Goal: Transaction & Acquisition: Book appointment/travel/reservation

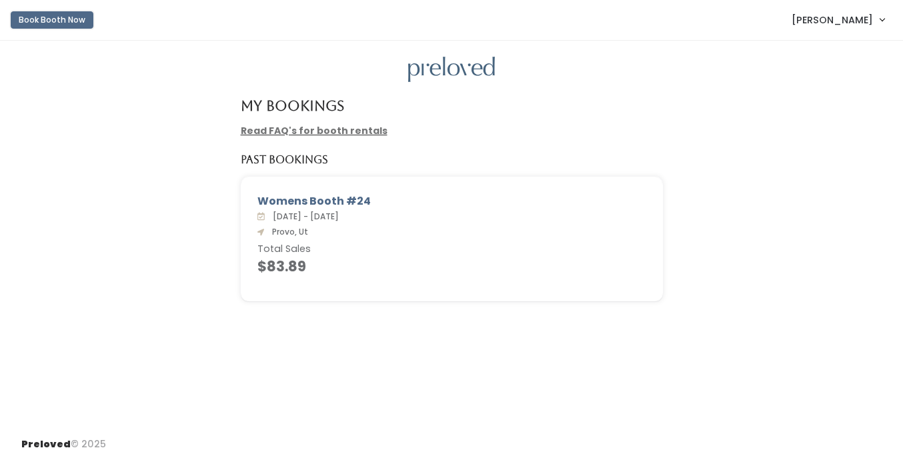
click at [68, 23] on button "Book Booth Now" at bounding box center [52, 19] width 83 height 17
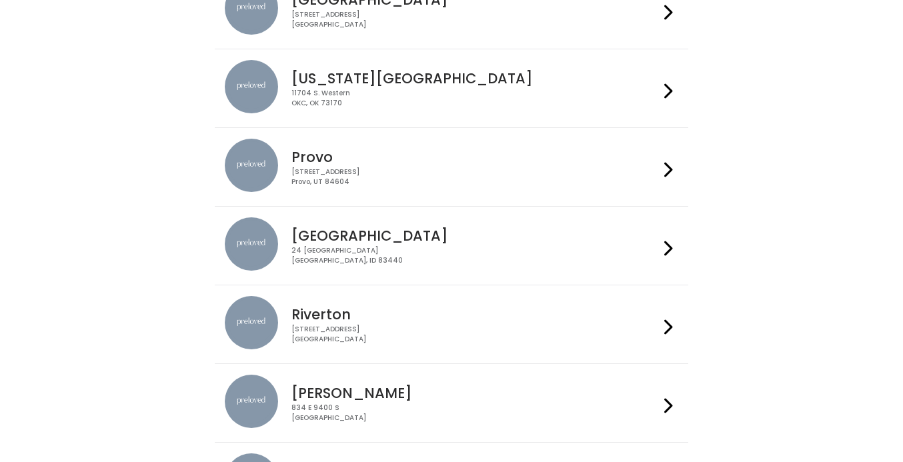
scroll to position [408, 0]
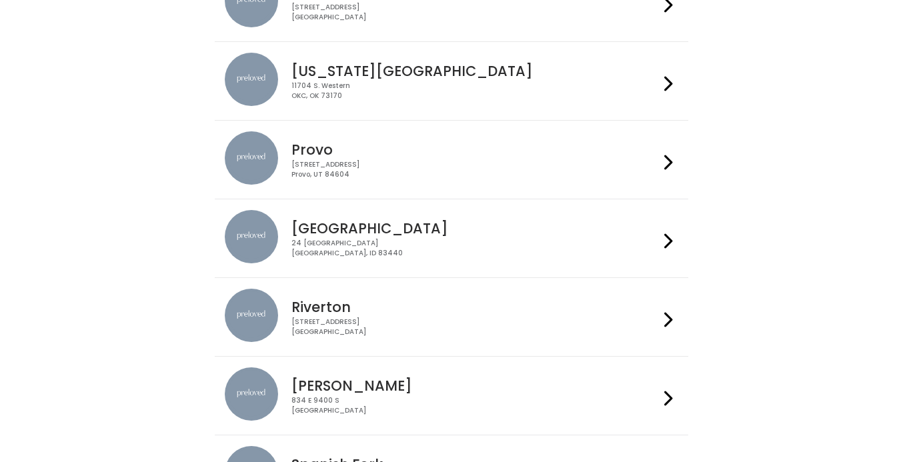
click at [366, 171] on div "[STREET_ADDRESS]" at bounding box center [475, 169] width 367 height 19
click at [434, 150] on h4 "Provo" at bounding box center [475, 149] width 367 height 15
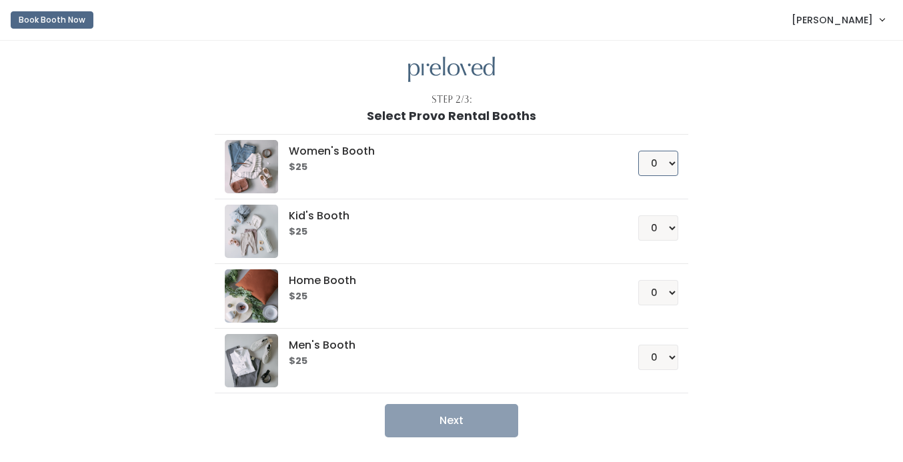
click at [653, 168] on select "0 1 2 3 4" at bounding box center [659, 163] width 40 height 25
click at [665, 358] on select "0 1 2 3 4" at bounding box center [659, 357] width 40 height 25
select select "1"
click at [639, 345] on select "0 1 2 3 4" at bounding box center [659, 357] width 40 height 25
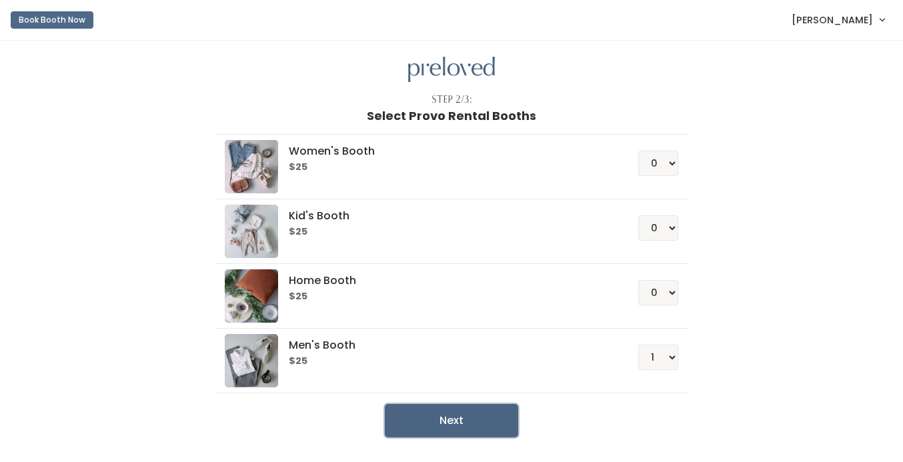
click at [483, 423] on button "Next" at bounding box center [451, 420] width 133 height 33
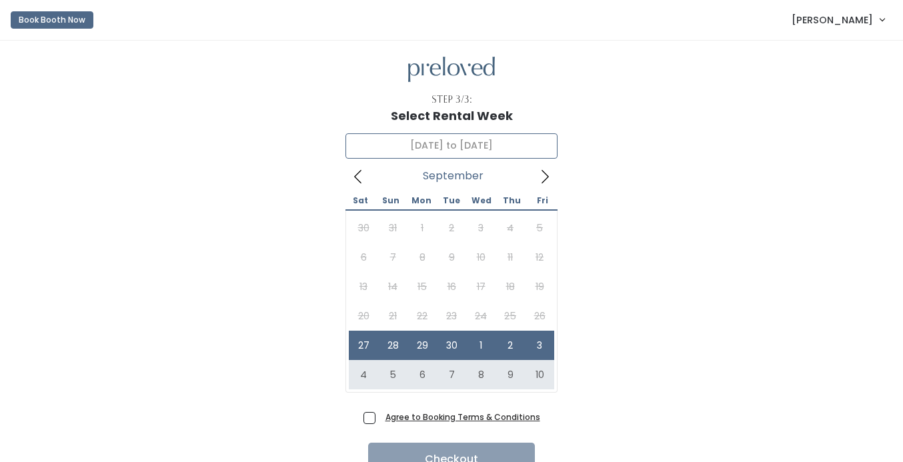
type input "[DATE] to [DATE]"
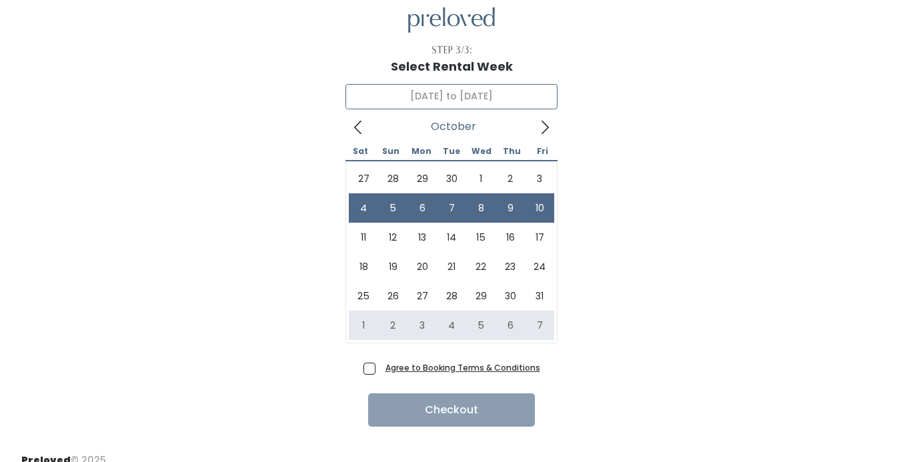
scroll to position [65, 0]
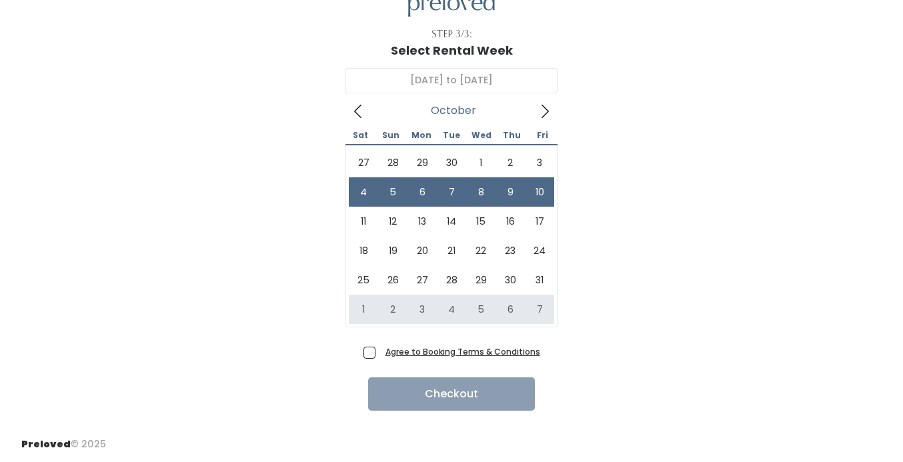
click at [379, 350] on label "Agree to Booking Terms & Conditions" at bounding box center [452, 352] width 177 height 14
click at [380, 350] on input "Agree to Booking Terms & Conditions" at bounding box center [384, 349] width 9 height 9
checkbox input "true"
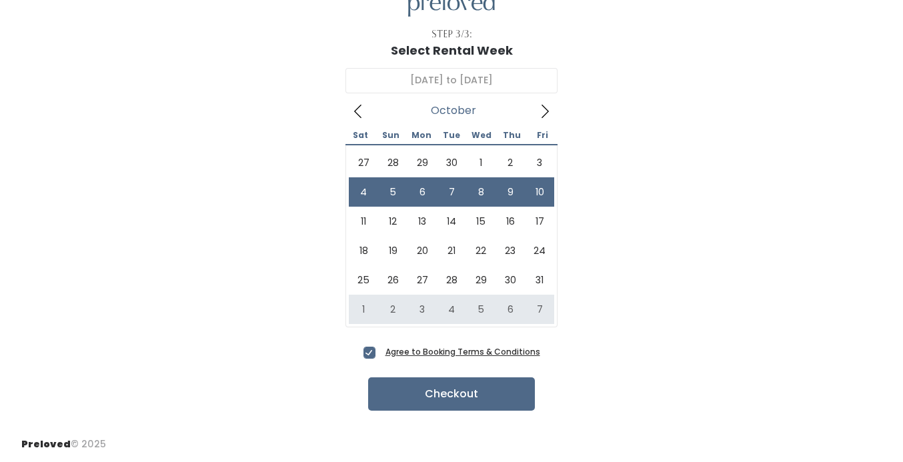
click at [390, 411] on div "Step 3/3: Select Rental Week October 4 to October 10 October 2025 Sat Sun Mon T…" at bounding box center [451, 201] width 903 height 452
click at [396, 398] on button "Checkout" at bounding box center [451, 394] width 167 height 33
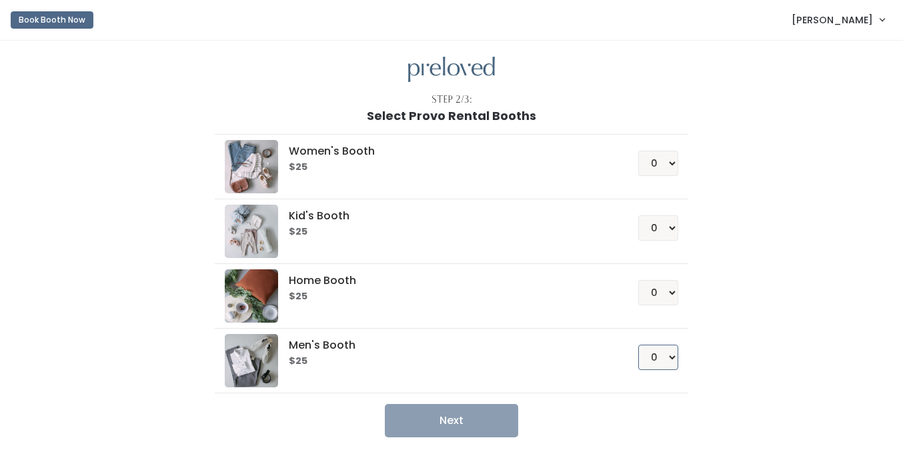
click at [653, 359] on select "0 1 2 3 4" at bounding box center [659, 357] width 40 height 25
select select "2"
click at [639, 345] on select "0 1 2 3 4" at bounding box center [659, 357] width 40 height 25
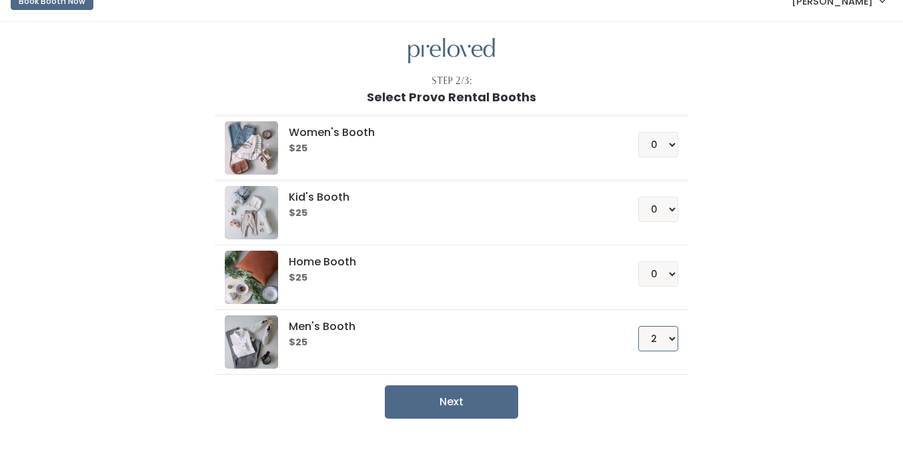
scroll to position [20, 0]
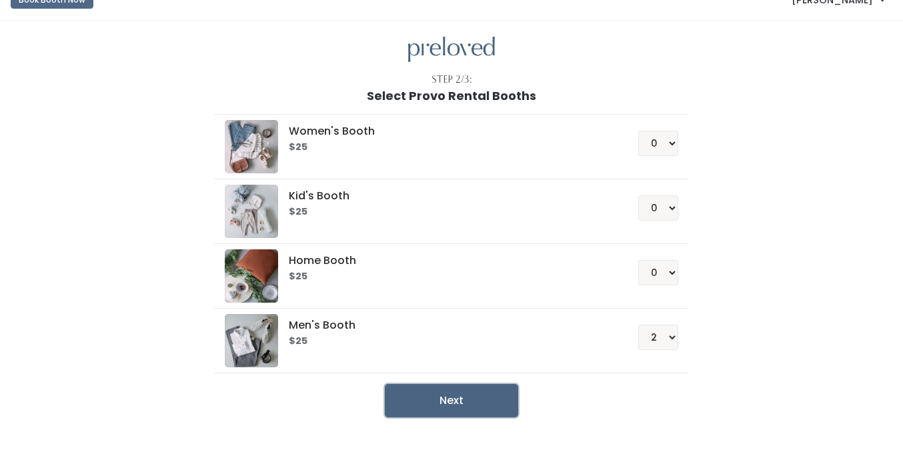
click at [503, 395] on button "Next" at bounding box center [451, 400] width 133 height 33
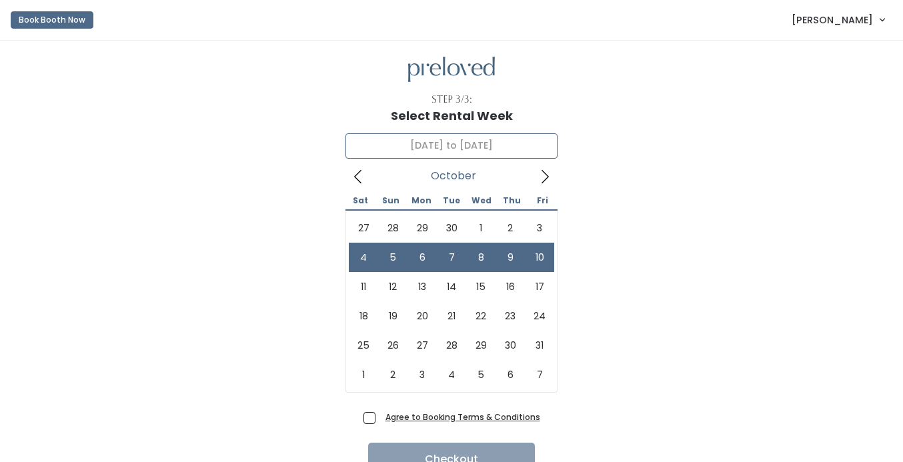
type input "[DATE] to [DATE]"
